Goal: Task Accomplishment & Management: Manage account settings

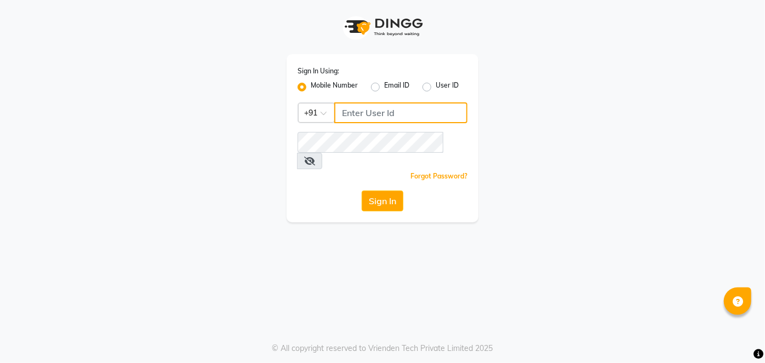
click at [398, 113] on input "Username" at bounding box center [400, 112] width 133 height 21
click at [398, 113] on input "9730385681" at bounding box center [400, 112] width 133 height 21
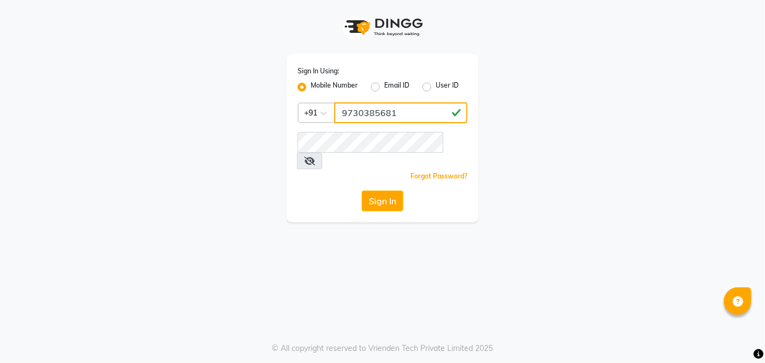
type input "9730385681"
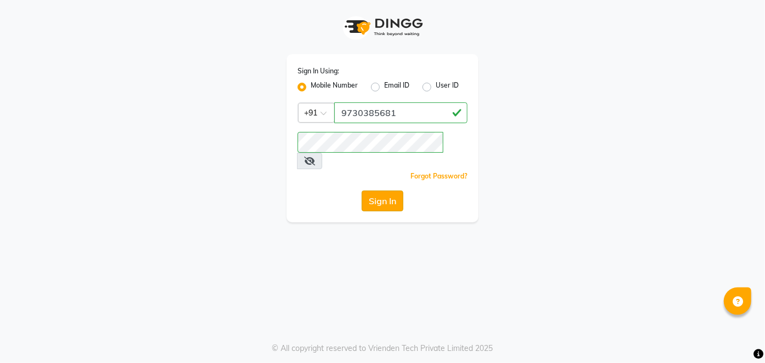
click at [386, 191] on button "Sign In" at bounding box center [383, 201] width 42 height 21
